Goal: Task Accomplishment & Management: Manage account settings

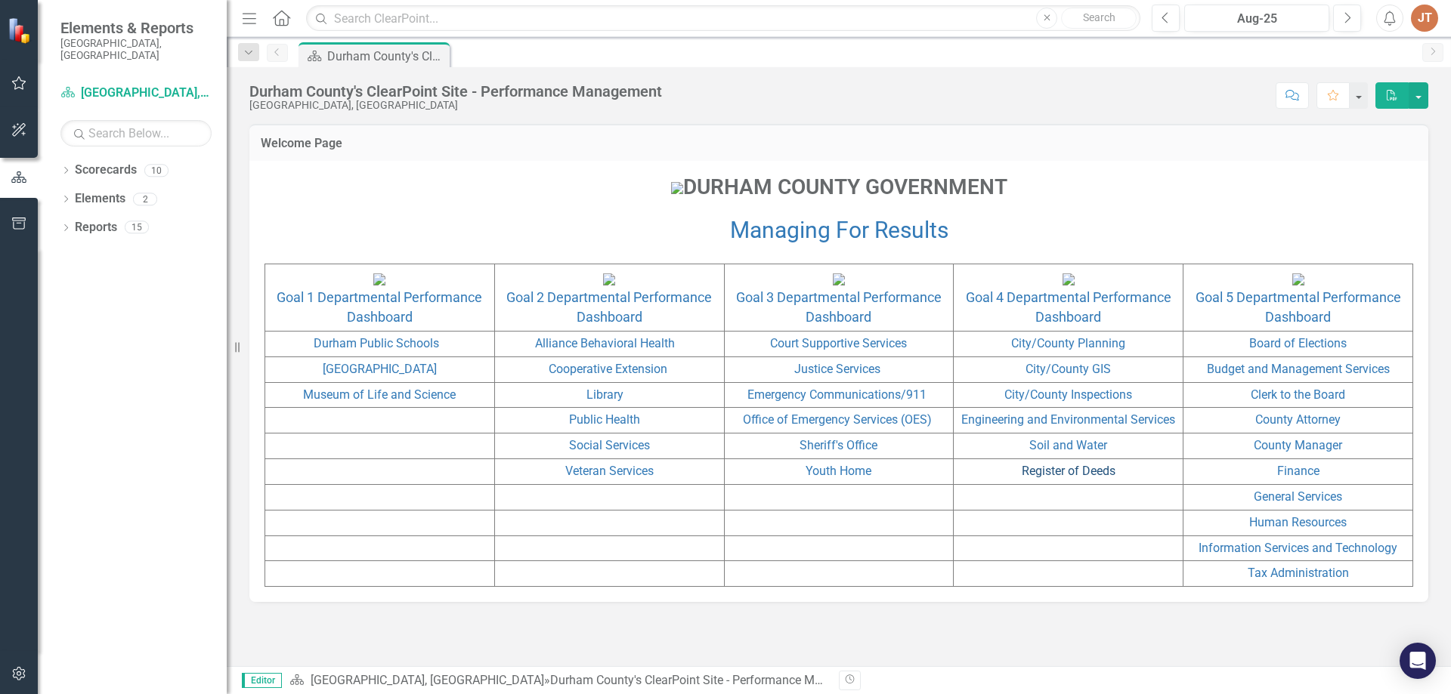
click at [1060, 478] on link "Register of Deeds" at bounding box center [1069, 471] width 94 height 14
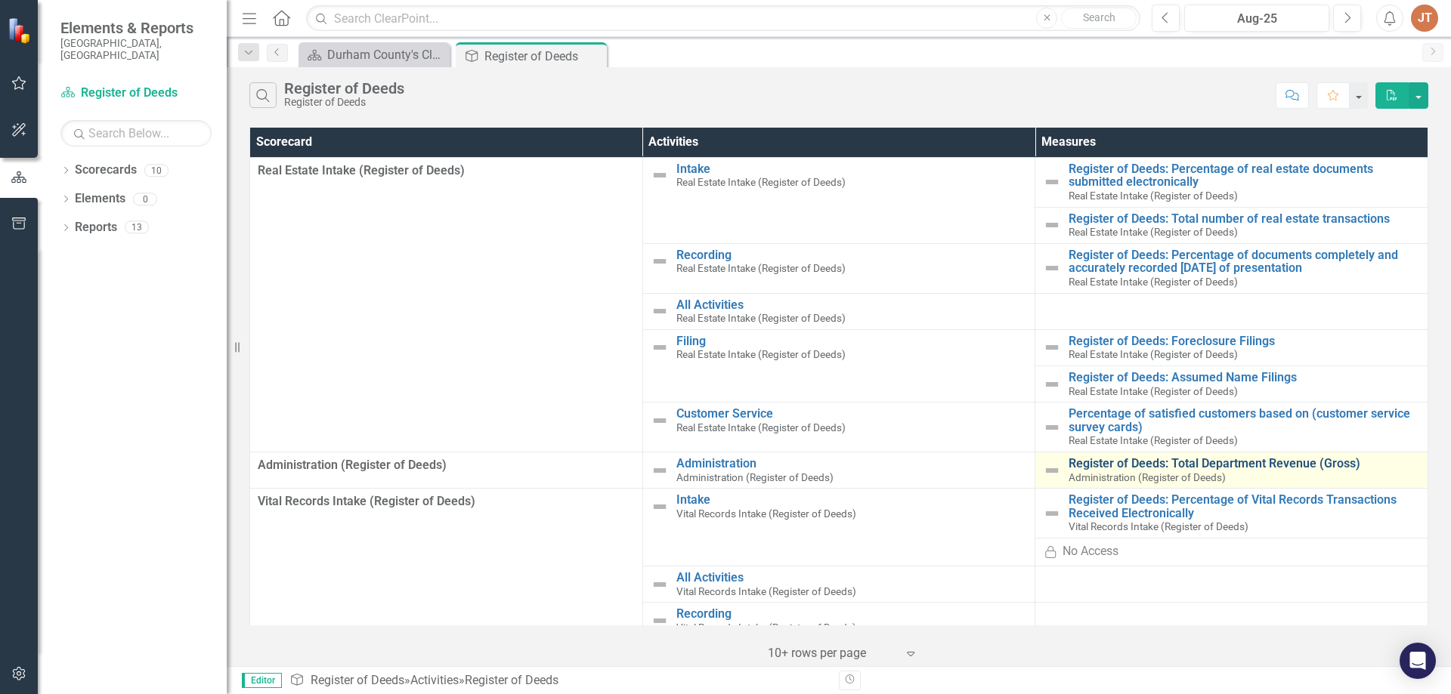
click at [1113, 465] on link "Register of Deeds: Total Department Revenue (Gross)" at bounding box center [1243, 464] width 351 height 14
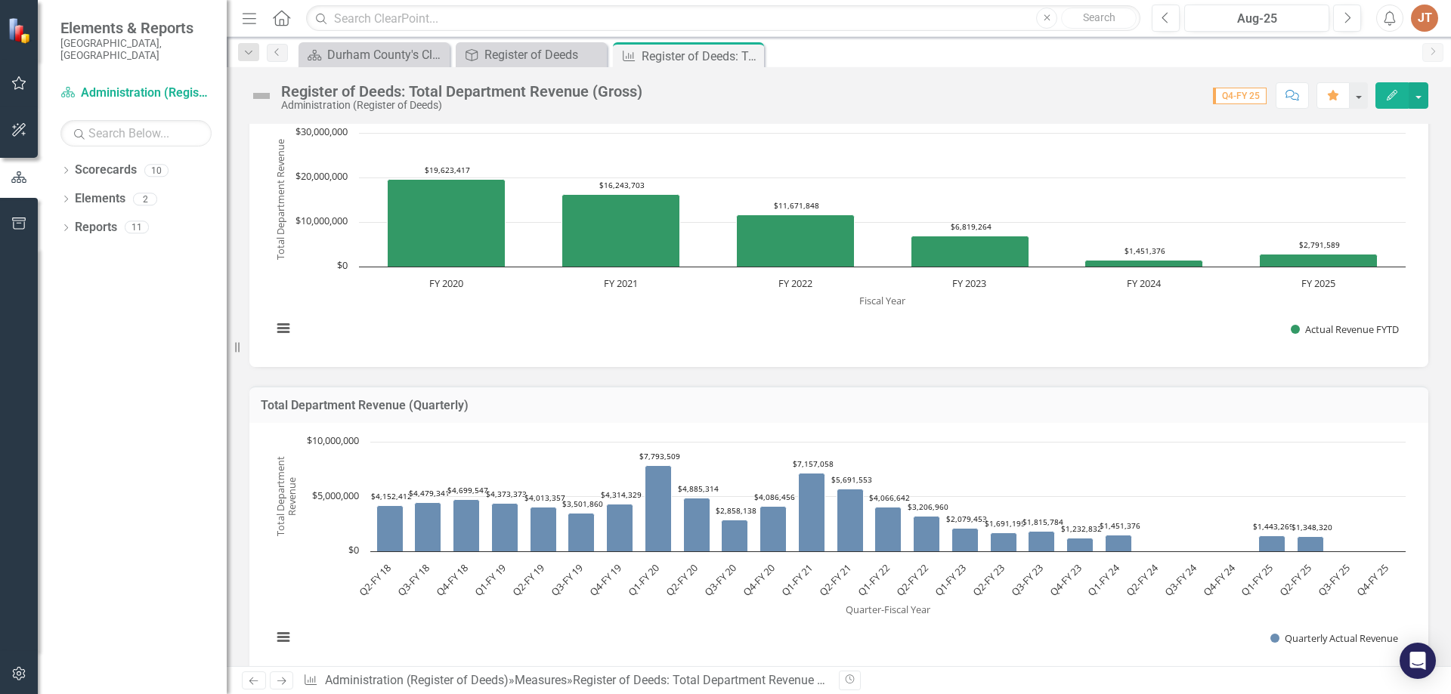
scroll to position [172, 0]
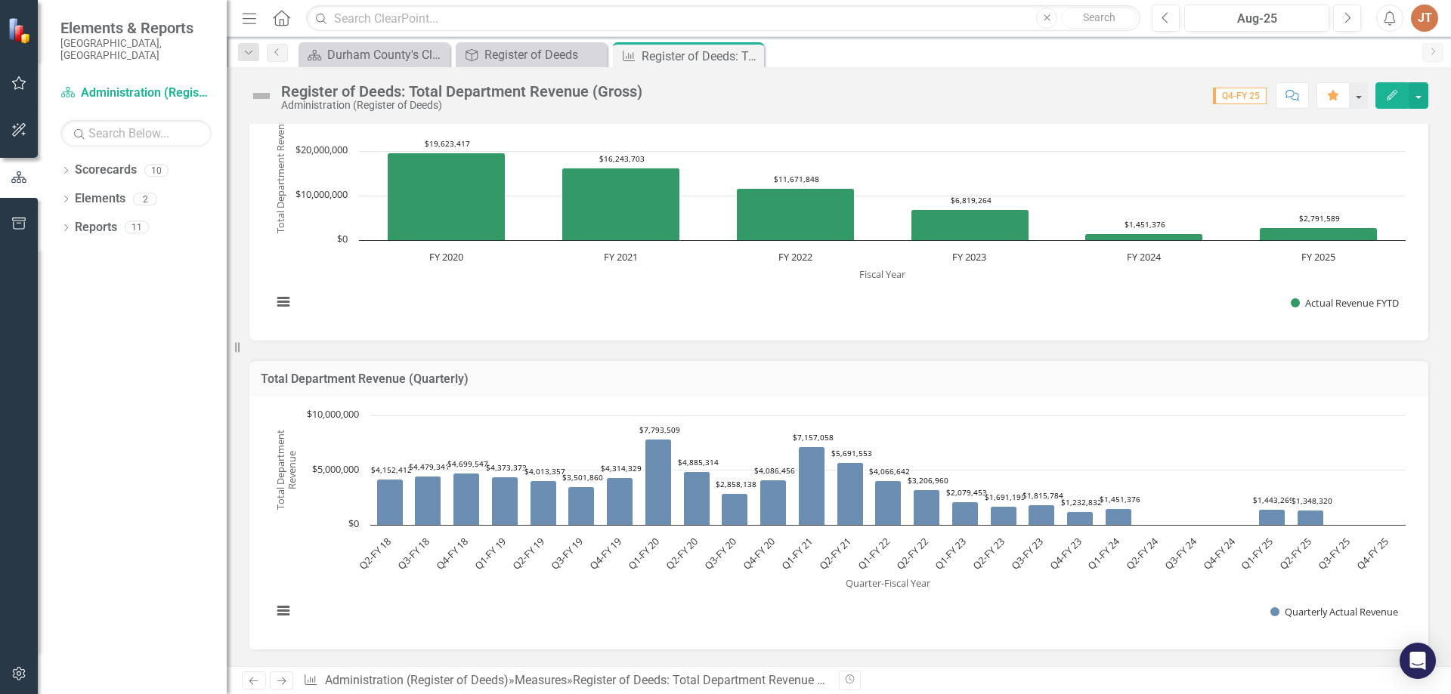
click at [1418, 21] on div "JT" at bounding box center [1424, 18] width 27 height 27
click at [1351, 185] on link "Logout Log Out" at bounding box center [1377, 191] width 119 height 28
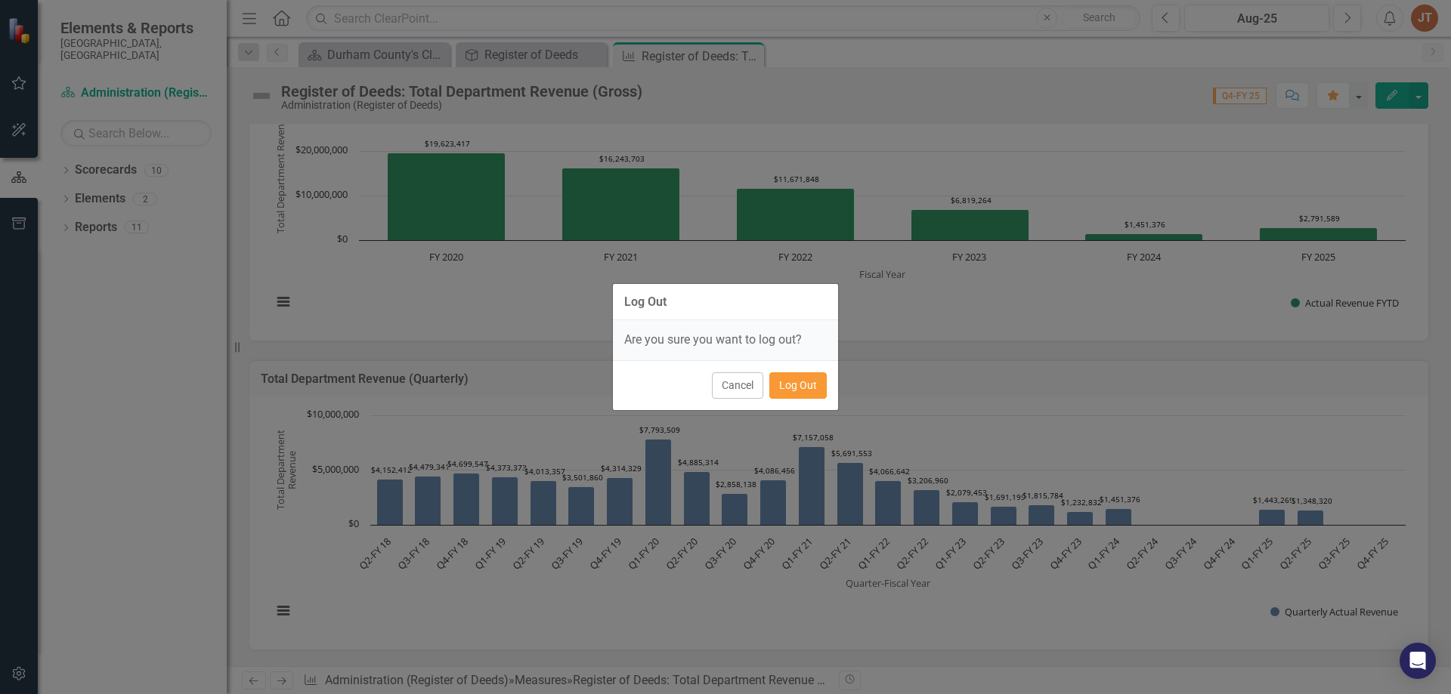
click at [787, 391] on button "Log Out" at bounding box center [797, 385] width 57 height 26
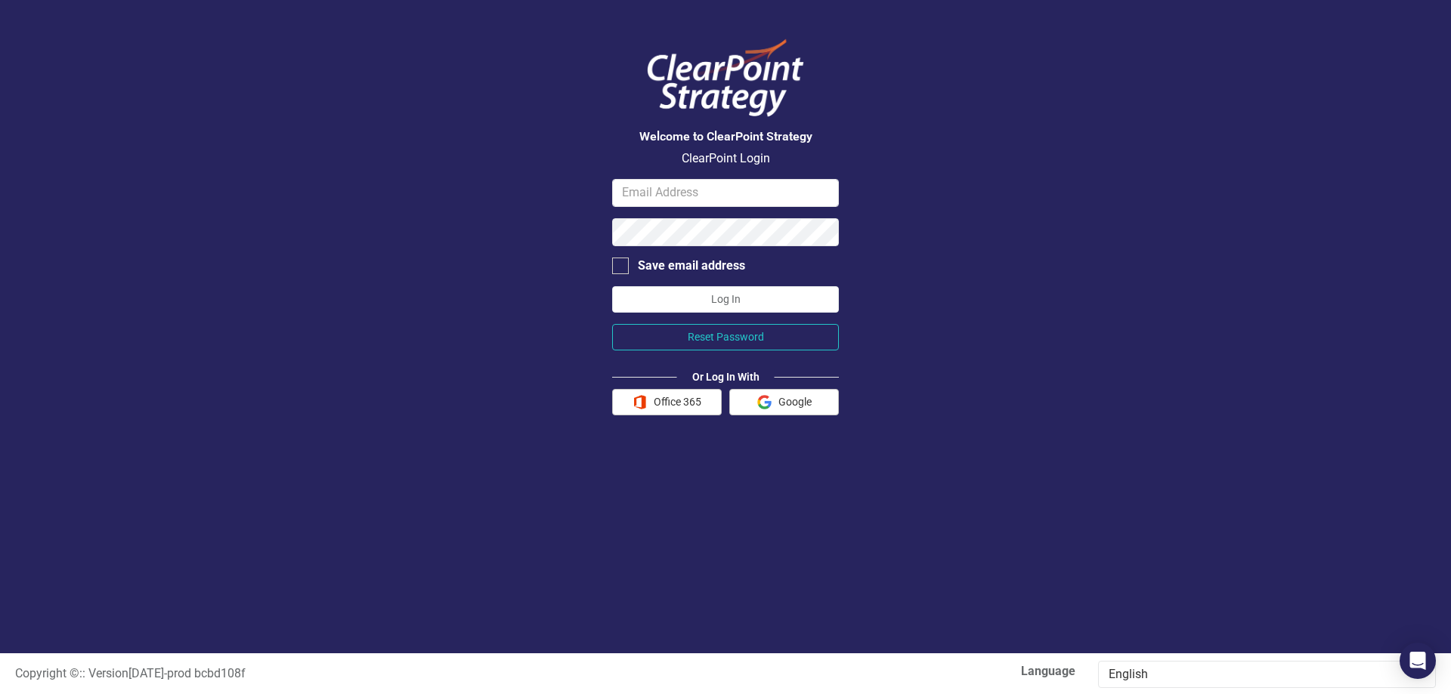
type input "[EMAIL_ADDRESS][DOMAIN_NAME]"
